Goal: Find contact information: Find contact information

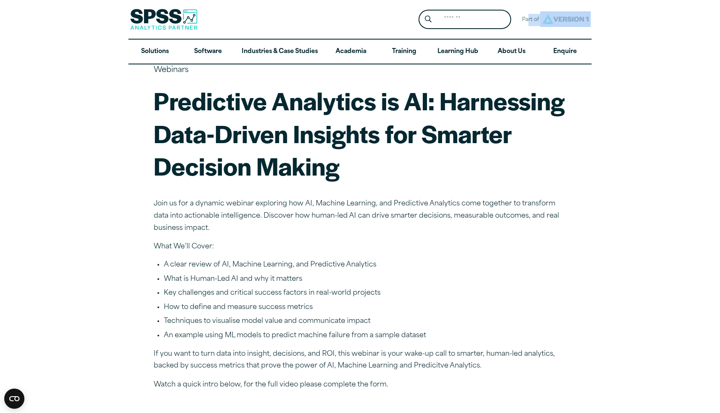
drag, startPoint x: 529, startPoint y: 21, endPoint x: 582, endPoint y: 21, distance: 52.6
click at [582, 21] on div "Part of" at bounding box center [555, 19] width 74 height 21
click at [575, 36] on div "Search for: Submit Site Search Part of Open Site Search Open Site Menu Close" at bounding box center [359, 19] width 463 height 39
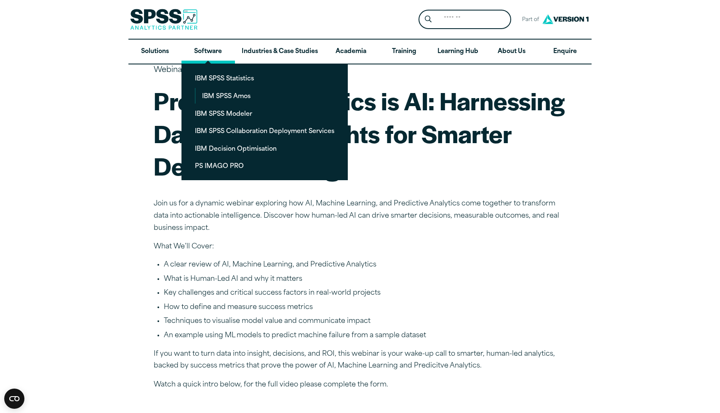
click at [218, 55] on link "Software" at bounding box center [207, 52] width 53 height 24
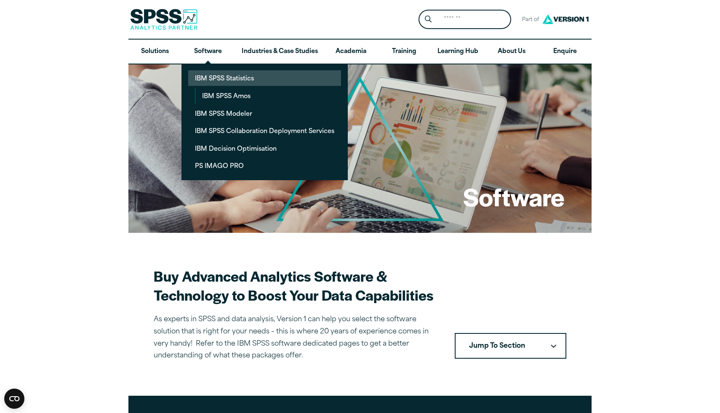
click at [242, 81] on link "IBM SPSS Statistics" at bounding box center [264, 78] width 153 height 16
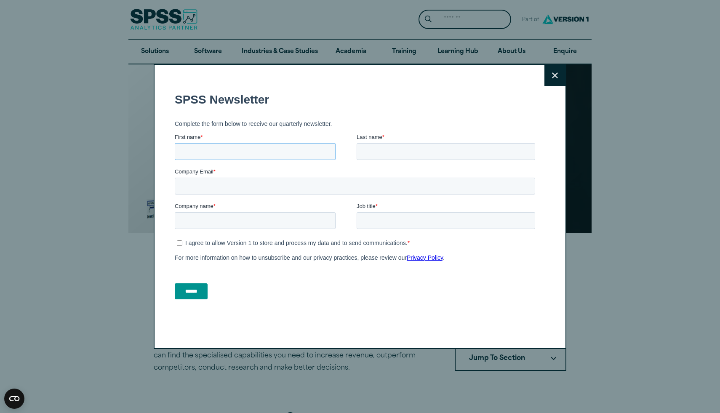
click at [245, 149] on input "First name *" at bounding box center [255, 151] width 161 height 17
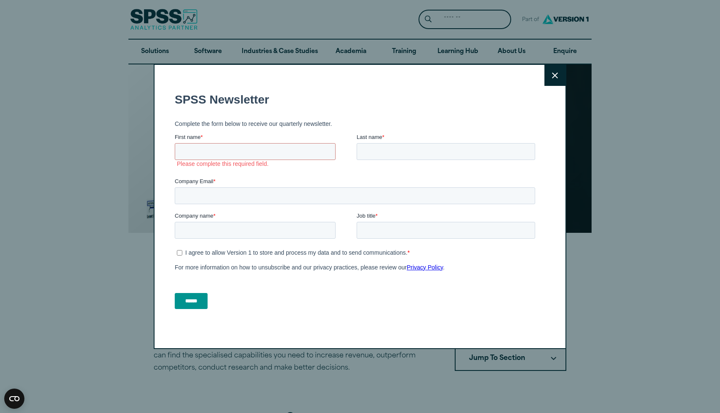
click at [464, 251] on span "I agree to allow Version 1 to store and process my data and to send communicati…" at bounding box center [360, 253] width 350 height 8
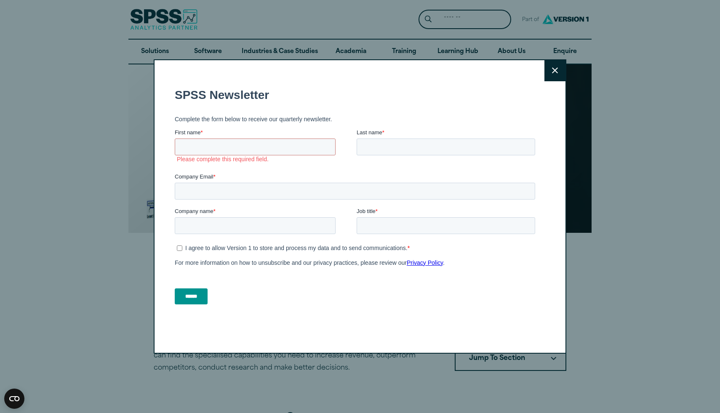
click at [553, 64] on button "Close" at bounding box center [554, 70] width 21 height 21
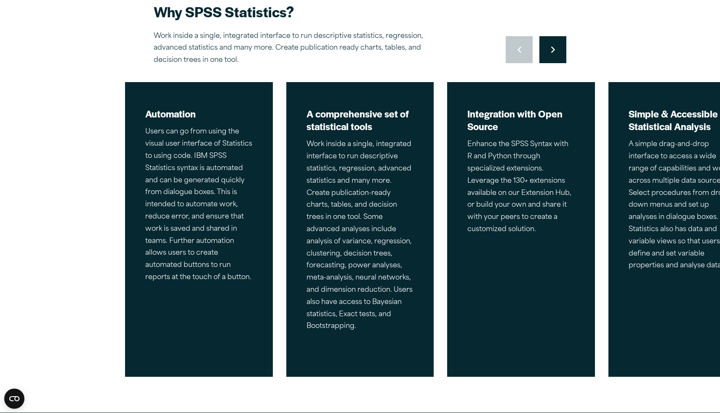
scroll to position [409, 0]
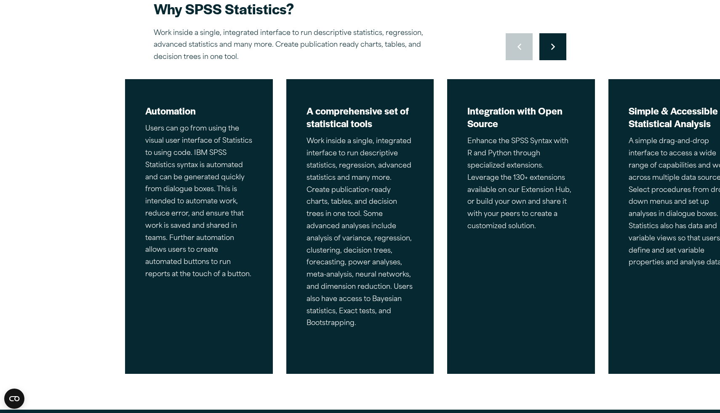
click at [551, 42] on button "Move to next slide" at bounding box center [552, 46] width 27 height 27
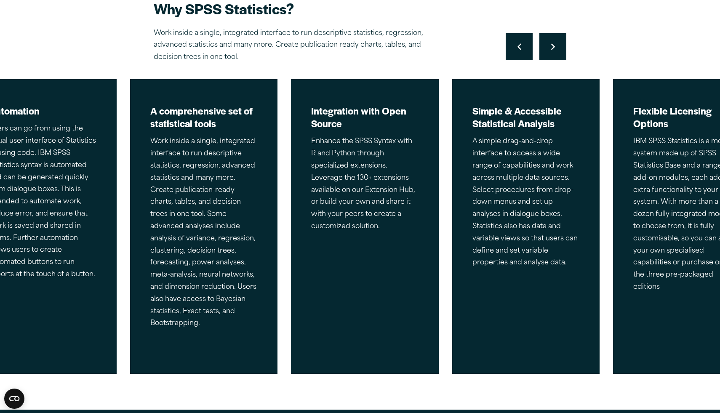
click at [551, 42] on button "Move to next slide" at bounding box center [552, 46] width 27 height 27
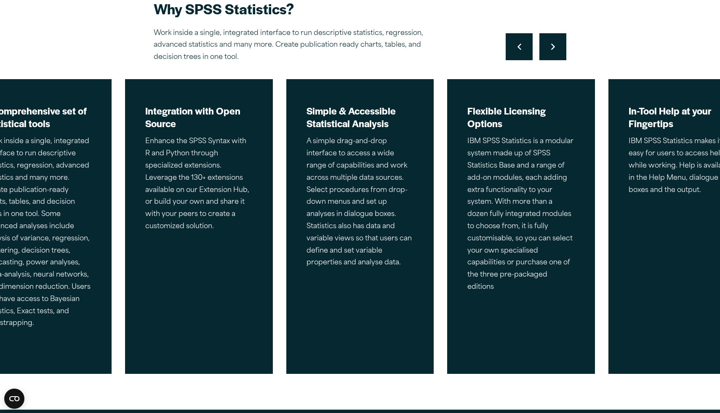
click at [549, 44] on button "Move to next slide" at bounding box center [552, 46] width 27 height 27
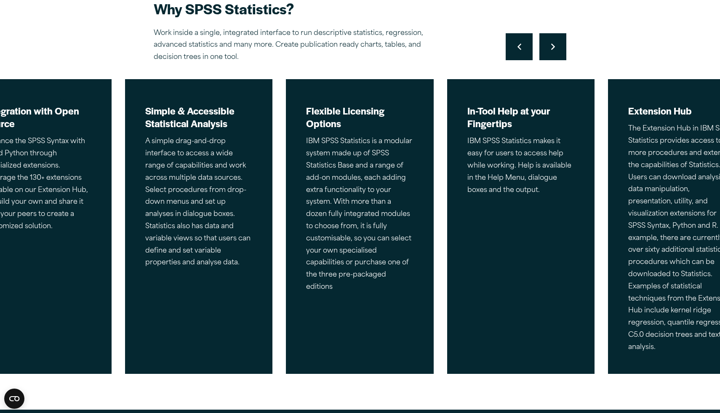
click at [549, 44] on button "Move to next slide" at bounding box center [552, 46] width 27 height 27
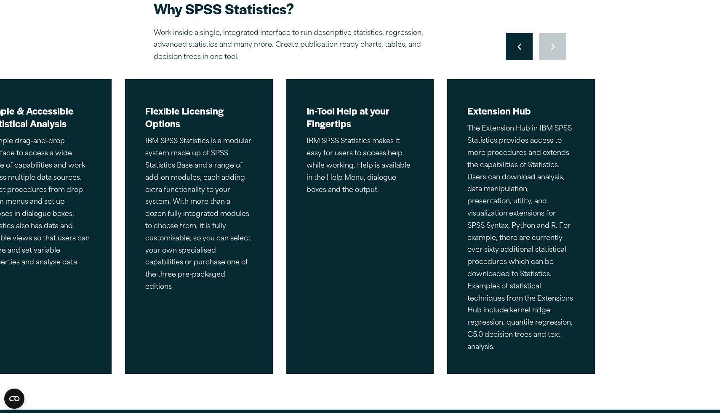
click at [549, 44] on div "Move to previous slide Move to next slide" at bounding box center [536, 46] width 61 height 27
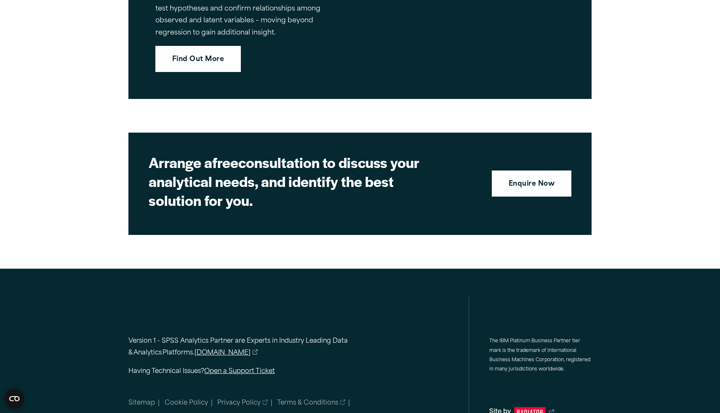
scroll to position [3776, 0]
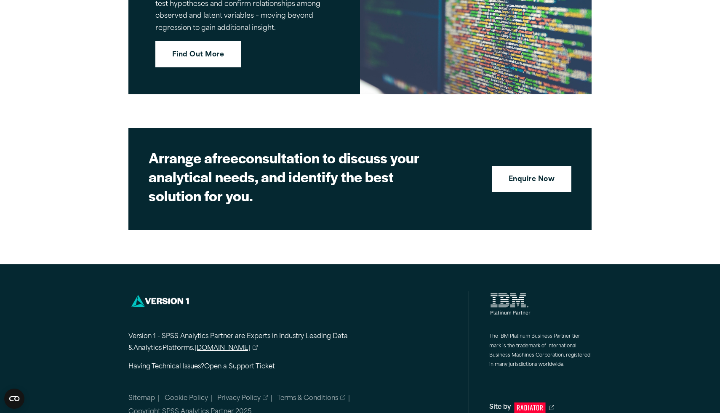
click at [218, 343] on link "[DOMAIN_NAME]" at bounding box center [225, 349] width 63 height 12
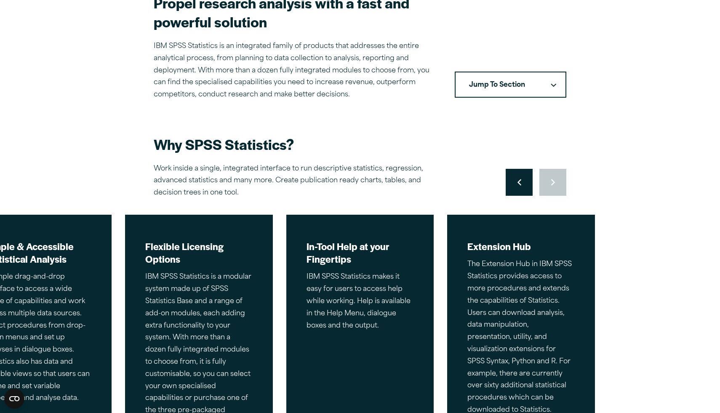
scroll to position [0, 0]
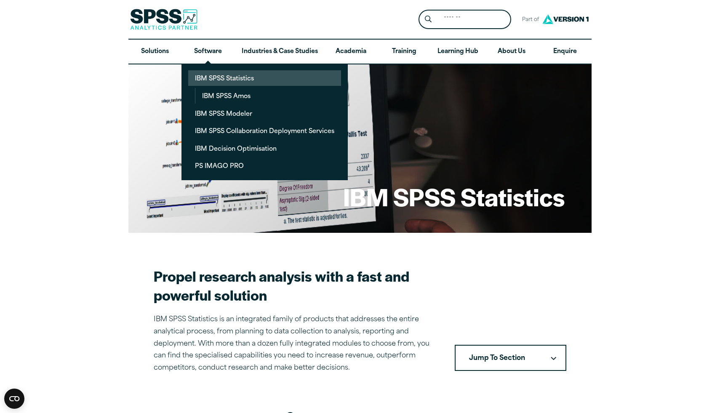
click at [234, 82] on link "IBM SPSS Statistics" at bounding box center [264, 78] width 153 height 16
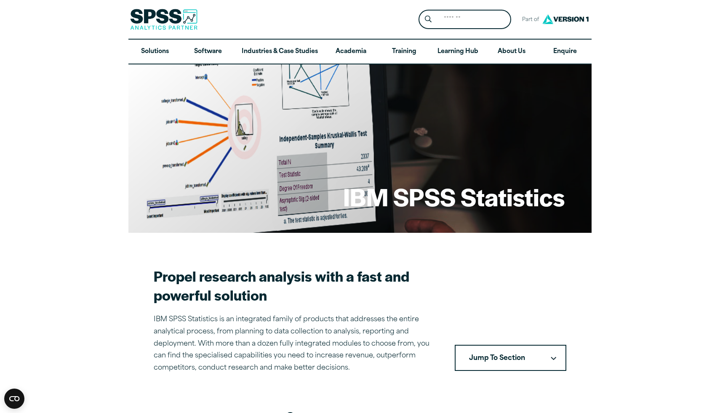
click at [236, 93] on div "IBM SPSS Statistics" at bounding box center [359, 148] width 463 height 168
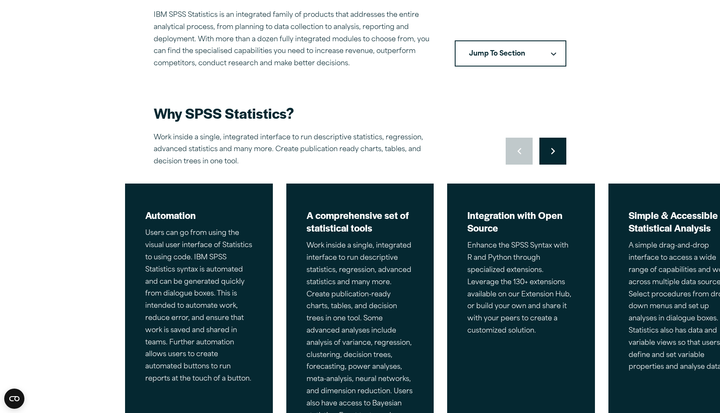
scroll to position [305, 0]
click at [535, 51] on button "Jump To Section" at bounding box center [511, 53] width 112 height 26
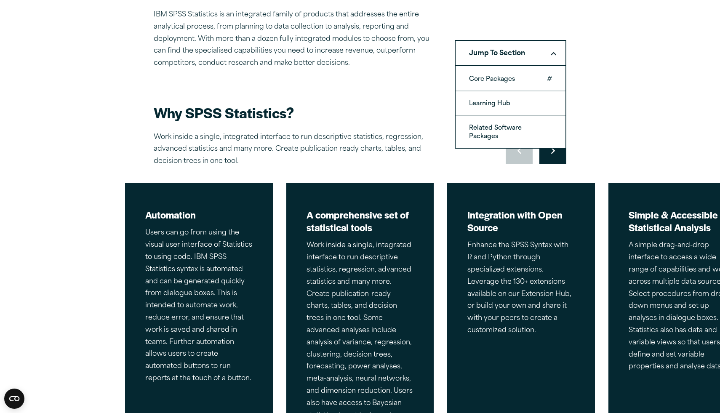
click at [517, 80] on link "Core Packages" at bounding box center [510, 79] width 110 height 24
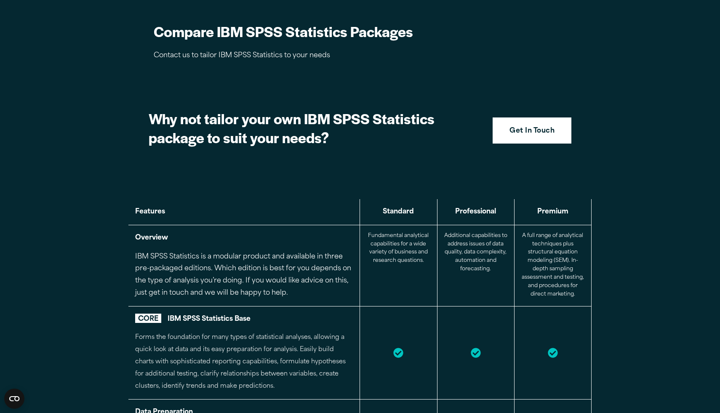
scroll to position [833, 0]
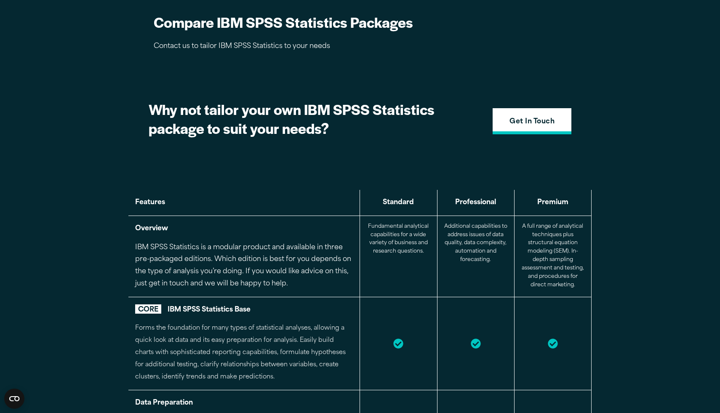
click at [537, 120] on link "Get In Touch" at bounding box center [532, 121] width 79 height 26
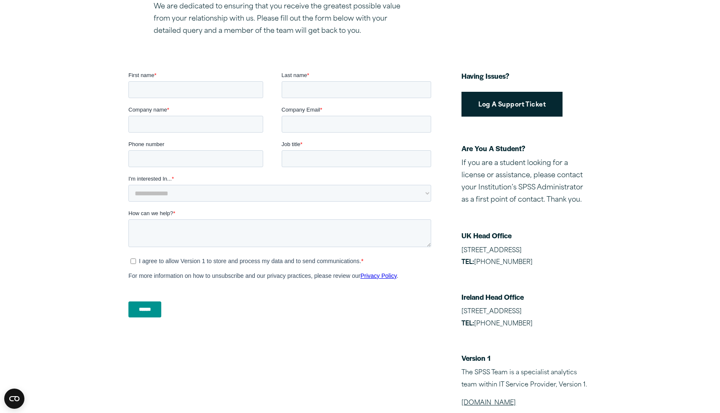
scroll to position [140, 0]
